Goal: Information Seeking & Learning: Find specific fact

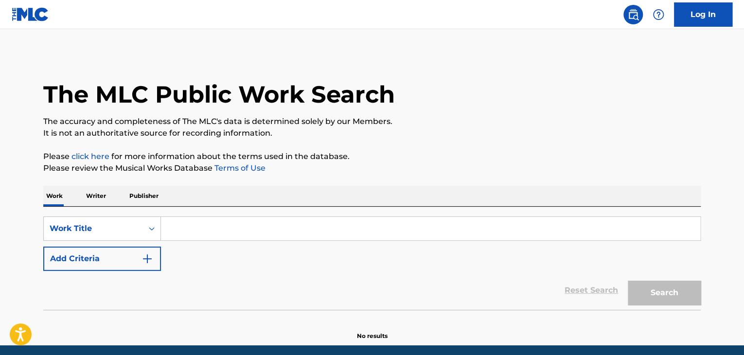
click at [172, 230] on input "Search Form" at bounding box center [430, 228] width 539 height 23
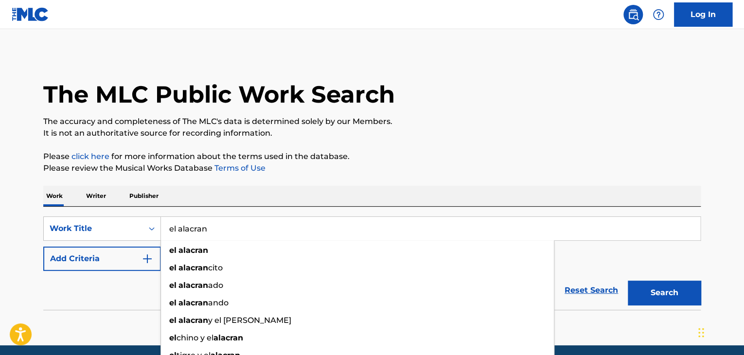
type input "el alacran"
click at [628, 281] on button "Search" at bounding box center [664, 293] width 73 height 24
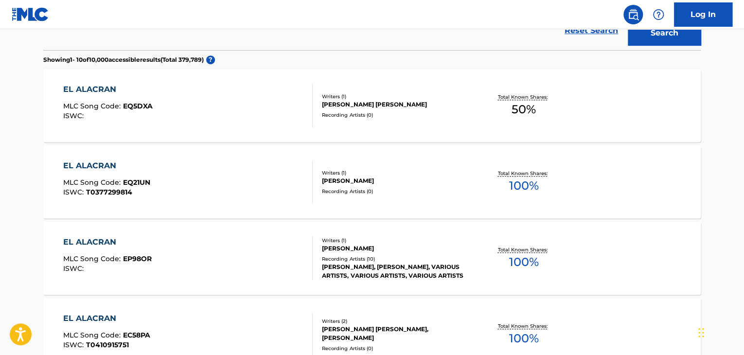
scroll to position [292, 0]
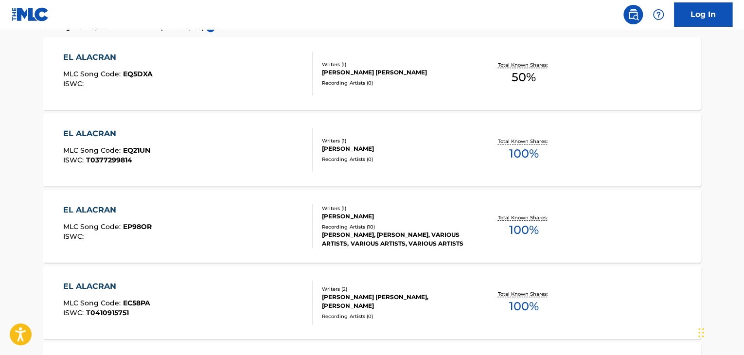
click at [84, 211] on div "EL ALACRAN" at bounding box center [107, 210] width 89 height 12
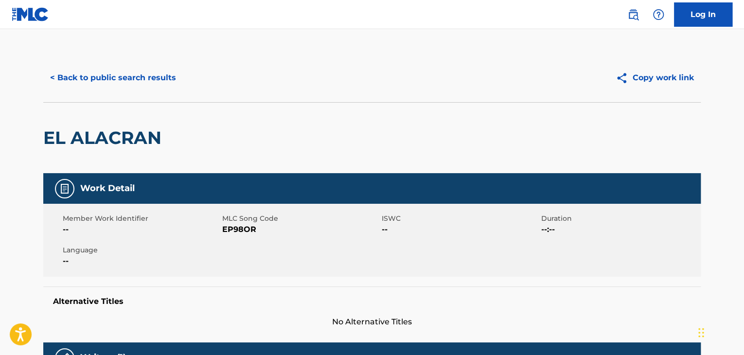
click at [53, 71] on button "< Back to public search results" at bounding box center [113, 78] width 140 height 24
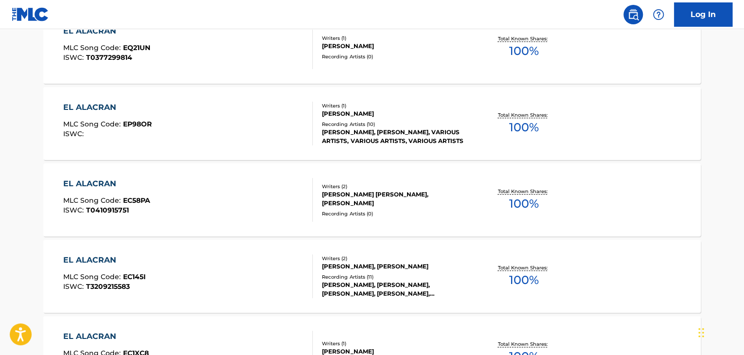
scroll to position [398, 0]
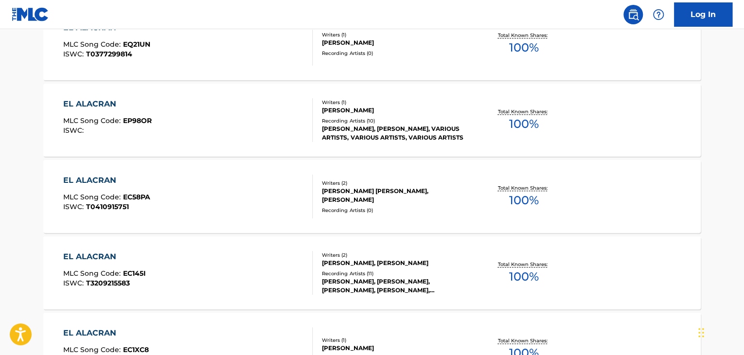
click at [109, 107] on div "EL ALACRAN" at bounding box center [107, 104] width 89 height 12
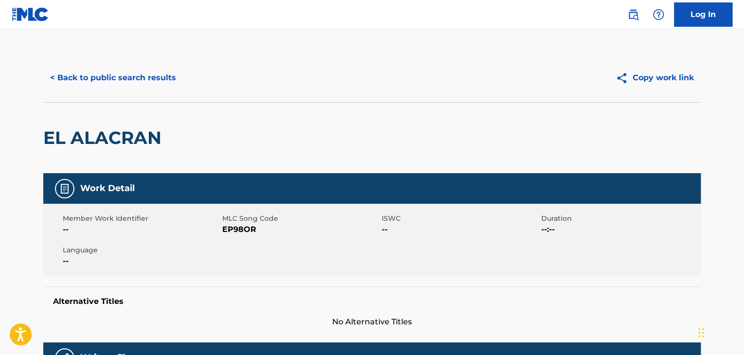
click at [47, 77] on button "< Back to public search results" at bounding box center [113, 78] width 140 height 24
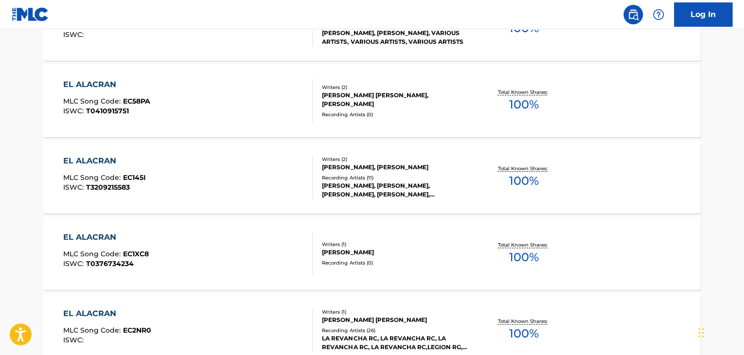
scroll to position [520, 0]
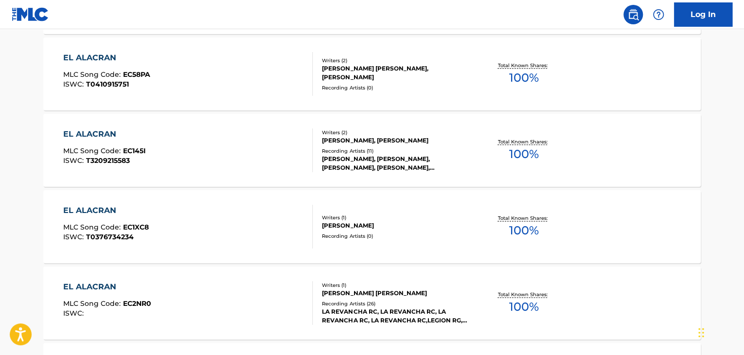
click at [109, 136] on div "EL ALACRAN" at bounding box center [104, 134] width 83 height 12
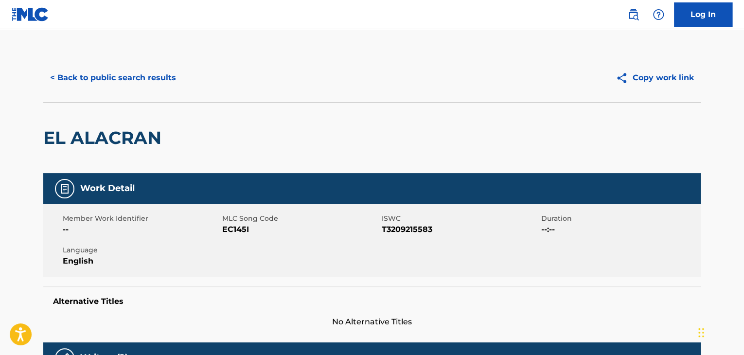
click at [51, 77] on button "< Back to public search results" at bounding box center [113, 78] width 140 height 24
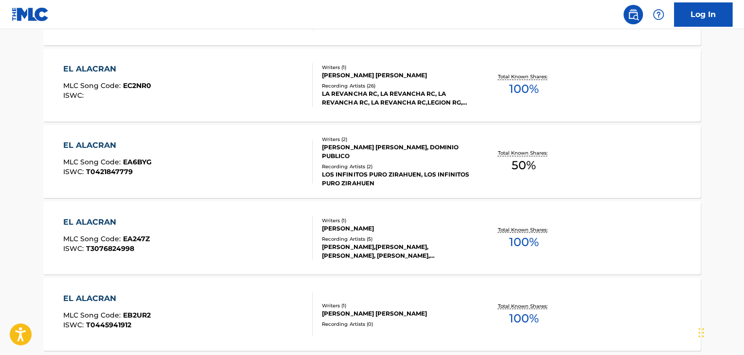
scroll to position [740, 0]
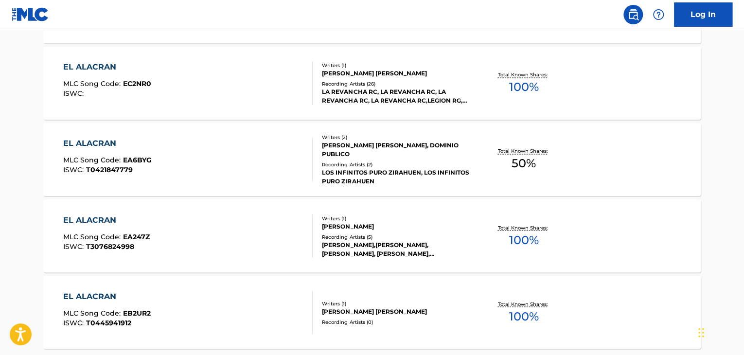
click at [97, 141] on div "EL ALACRAN" at bounding box center [107, 144] width 89 height 12
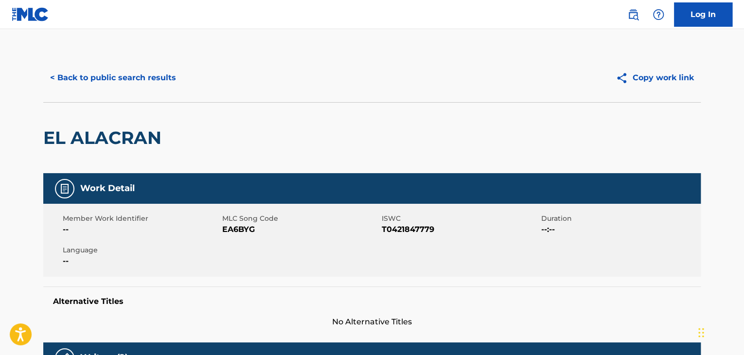
click at [49, 81] on button "< Back to public search results" at bounding box center [113, 78] width 140 height 24
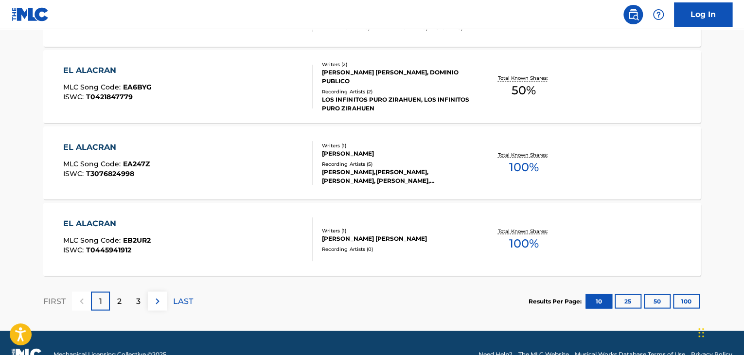
scroll to position [814, 0]
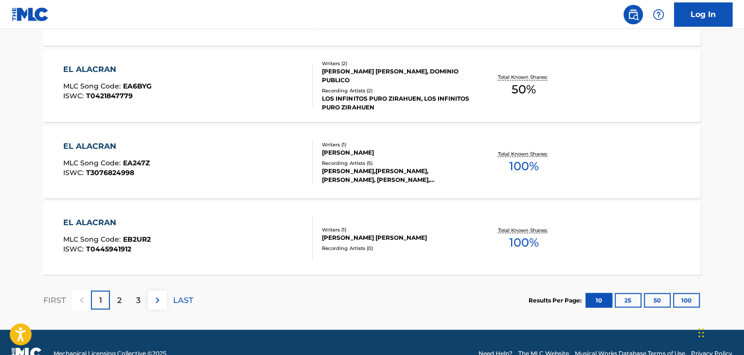
click at [87, 144] on div "EL ALACRAN" at bounding box center [106, 146] width 87 height 12
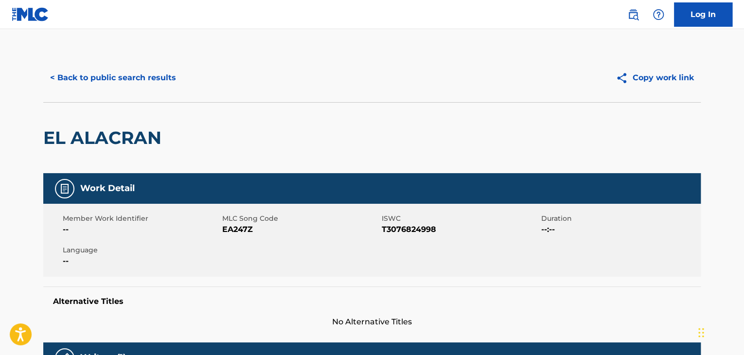
click at [54, 76] on button "< Back to public search results" at bounding box center [113, 78] width 140 height 24
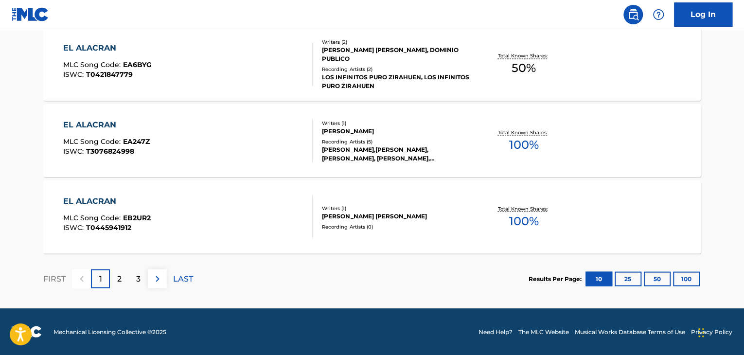
click at [122, 283] on div "2" at bounding box center [119, 278] width 19 height 19
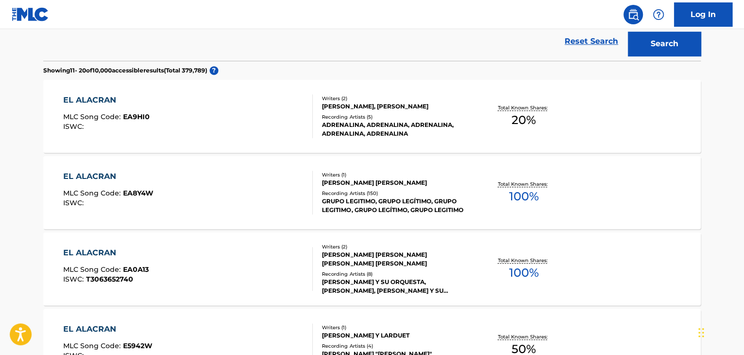
scroll to position [252, 0]
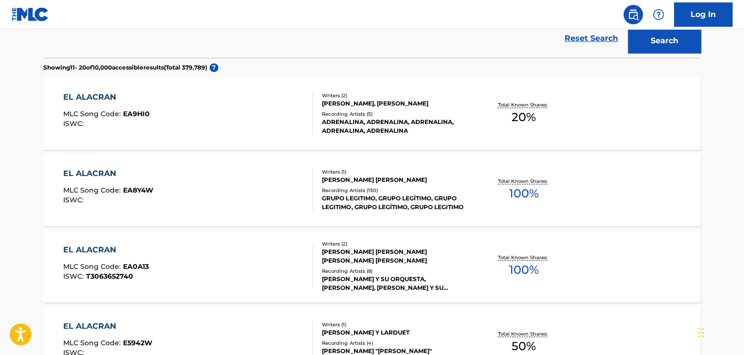
click at [106, 90] on div "EL ALACRAN MLC Song Code : EA9HI0 ISWC : Writers ( 2 ) [PERSON_NAME], [PERSON_N…" at bounding box center [372, 113] width 658 height 73
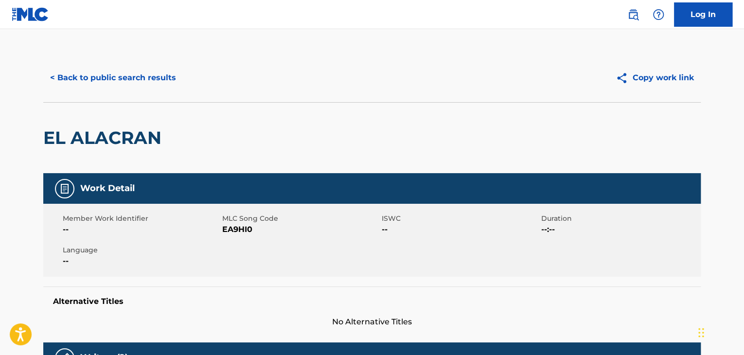
click at [47, 78] on button "< Back to public search results" at bounding box center [113, 78] width 140 height 24
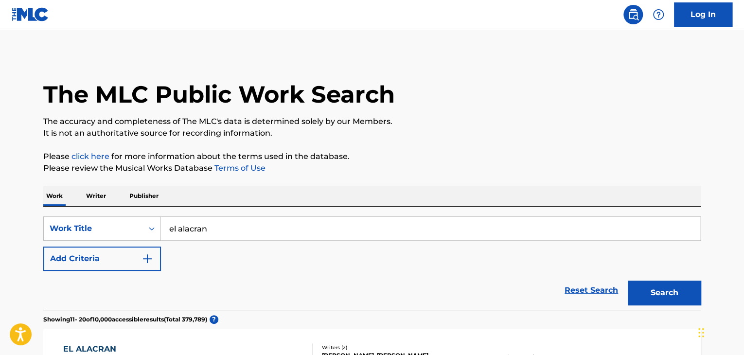
scroll to position [277, 0]
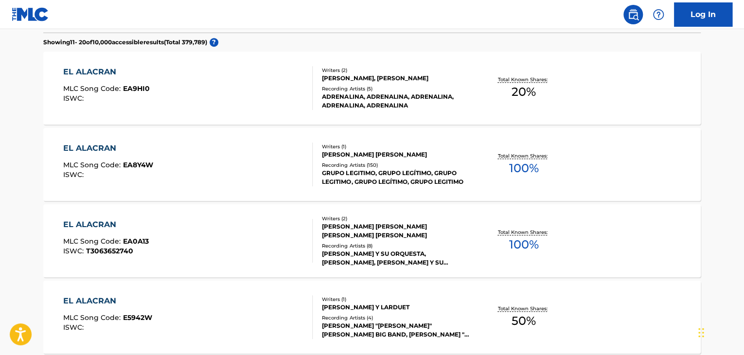
click at [93, 148] on div "EL ALACRAN" at bounding box center [108, 148] width 90 height 12
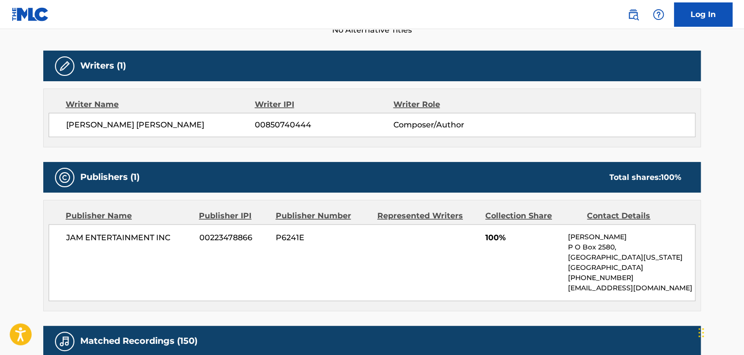
scroll to position [671, 0]
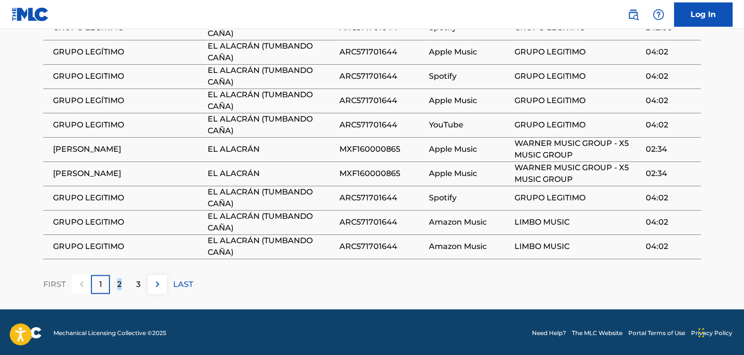
click at [119, 286] on p "2" at bounding box center [119, 284] width 4 height 12
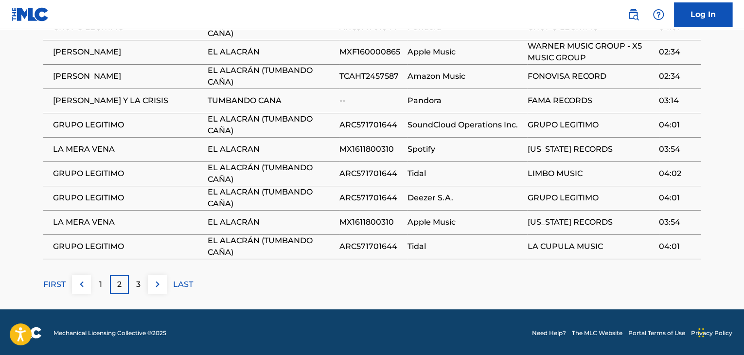
click at [142, 288] on div "3" at bounding box center [138, 284] width 19 height 19
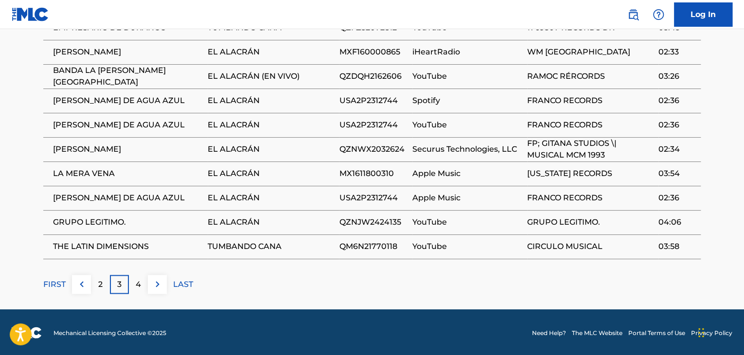
click at [87, 286] on img at bounding box center [82, 284] width 12 height 12
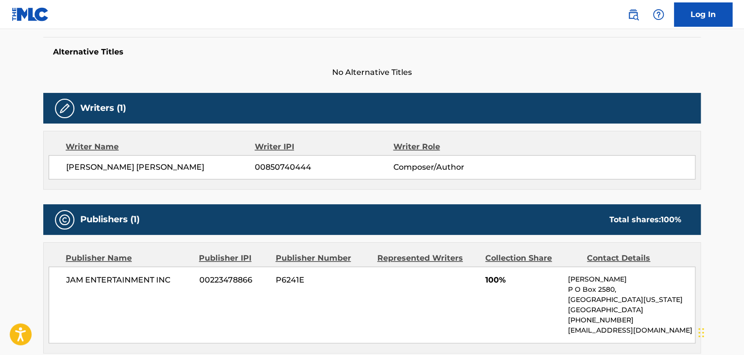
scroll to position [0, 0]
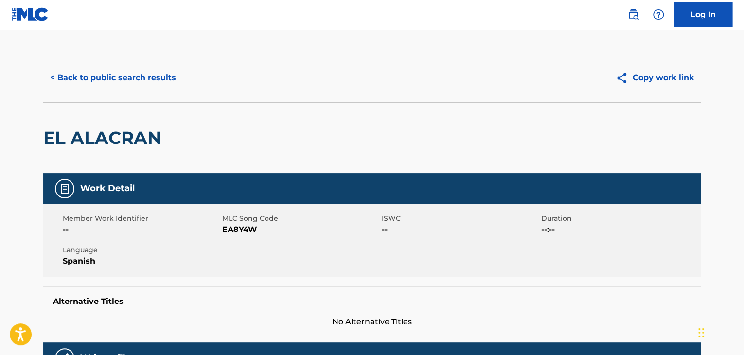
click at [49, 78] on button "< Back to public search results" at bounding box center [113, 78] width 140 height 24
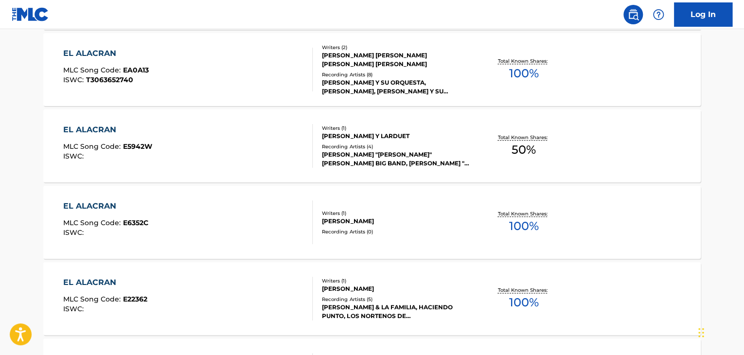
click at [105, 133] on div "EL ALACRAN" at bounding box center [107, 130] width 89 height 12
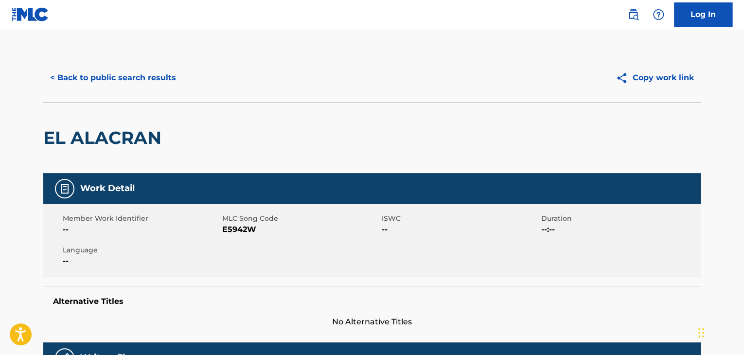
click at [55, 71] on button "< Back to public search results" at bounding box center [113, 78] width 140 height 24
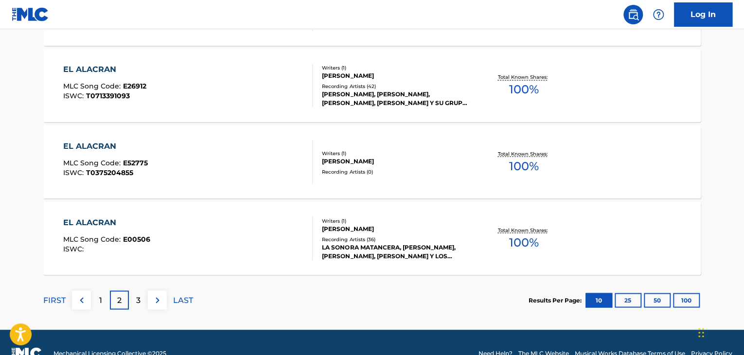
click at [93, 216] on div "EL ALACRAN" at bounding box center [106, 222] width 87 height 12
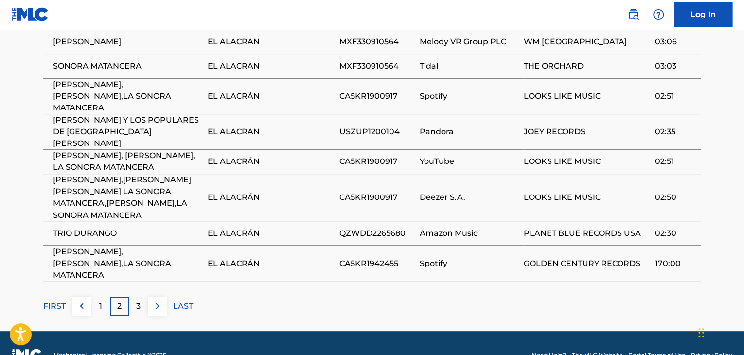
click at [140, 300] on p "3" at bounding box center [138, 306] width 4 height 12
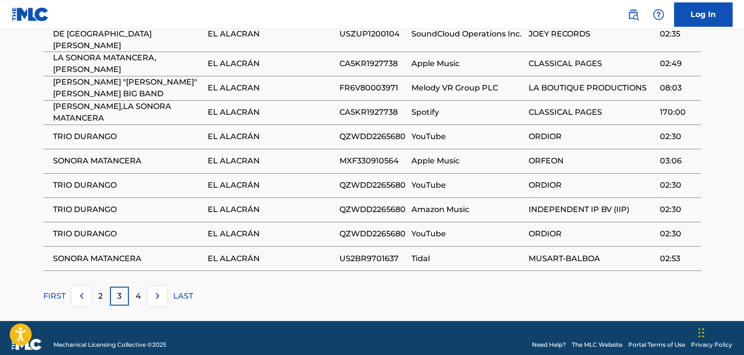
click at [81, 290] on img at bounding box center [82, 296] width 12 height 12
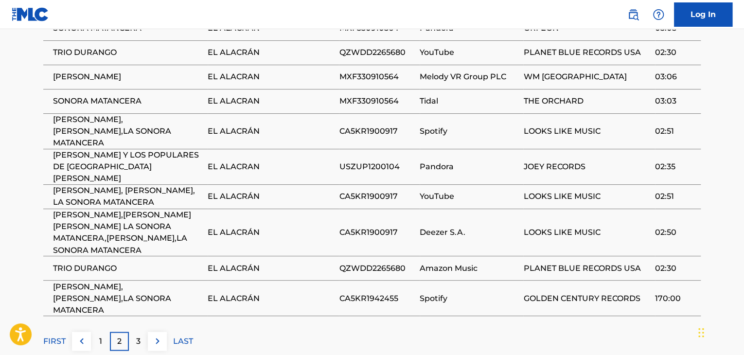
click at [97, 332] on div "1" at bounding box center [100, 341] width 19 height 19
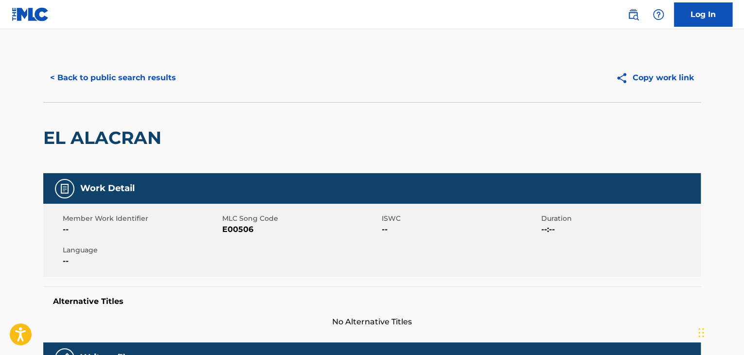
click at [51, 80] on button "< Back to public search results" at bounding box center [113, 78] width 140 height 24
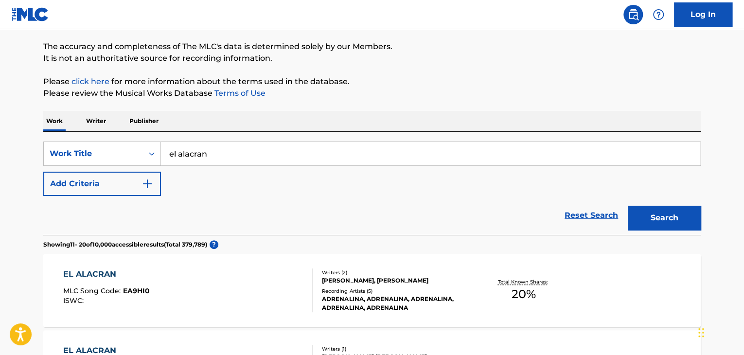
scroll to position [57, 0]
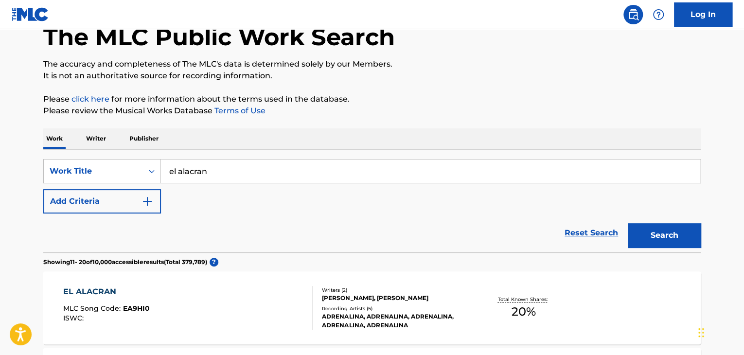
click at [153, 200] on img "Search Form" at bounding box center [148, 202] width 12 height 12
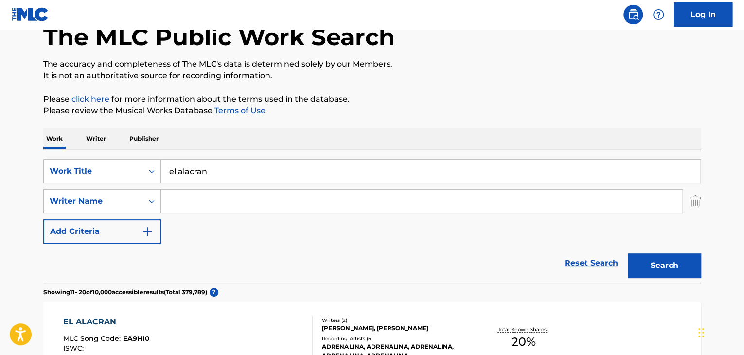
click at [184, 206] on input "Search Form" at bounding box center [421, 201] width 521 height 23
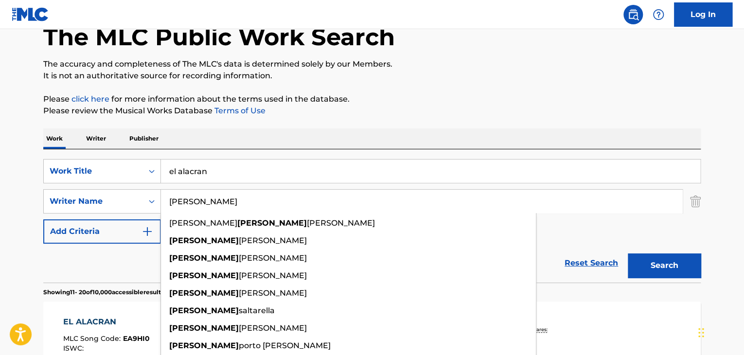
type input "[PERSON_NAME]"
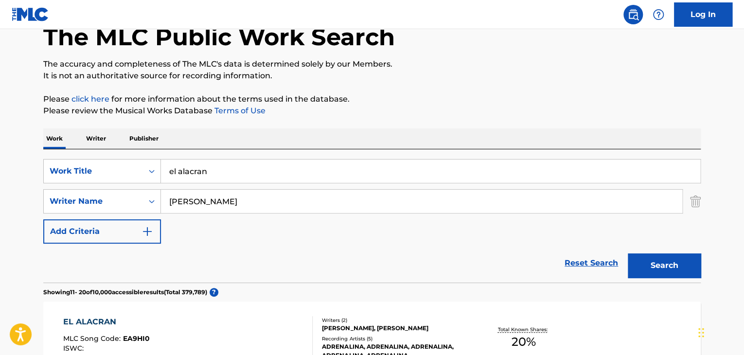
click at [651, 267] on button "Search" at bounding box center [664, 265] width 73 height 24
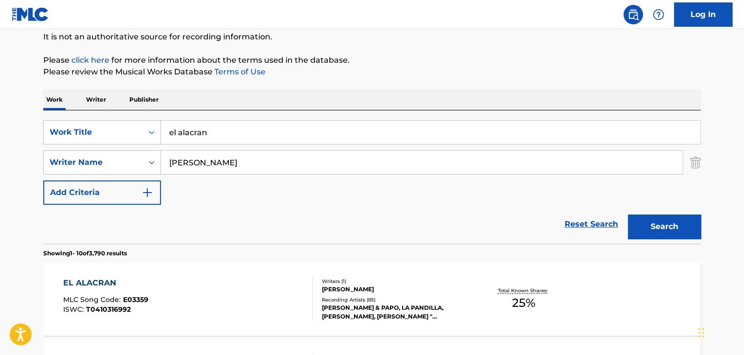
scroll to position [203, 0]
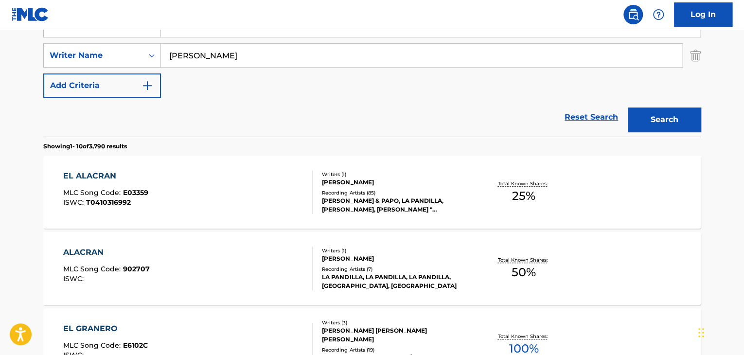
click at [101, 253] on div "ALACRAN" at bounding box center [106, 253] width 87 height 12
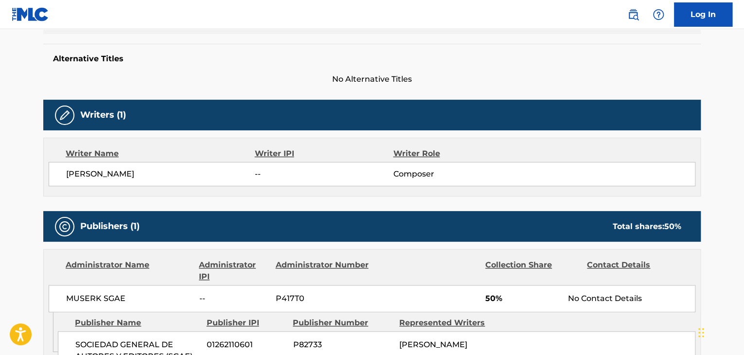
scroll to position [292, 0]
